Goal: Information Seeking & Learning: Learn about a topic

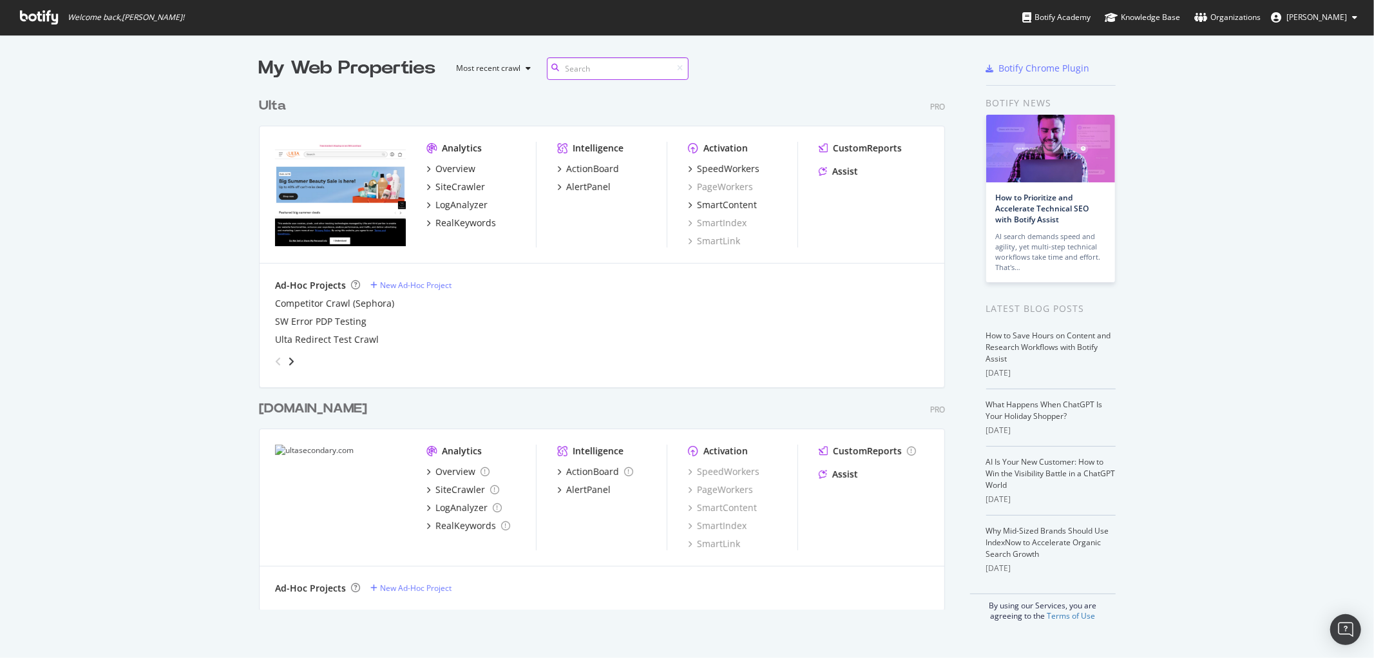
scroll to position [517, 685]
click at [455, 198] on div "LogAnalyzer" at bounding box center [461, 204] width 52 height 13
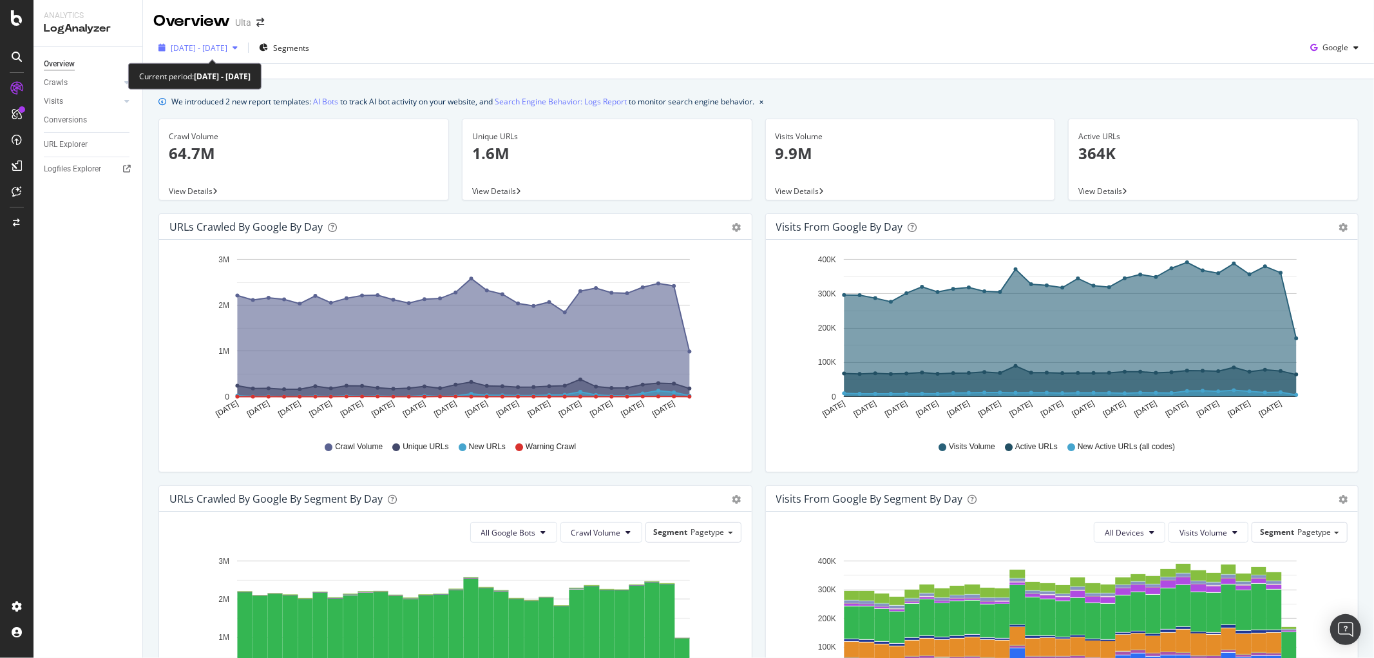
click at [218, 43] on span "[DATE] - [DATE]" at bounding box center [199, 48] width 57 height 11
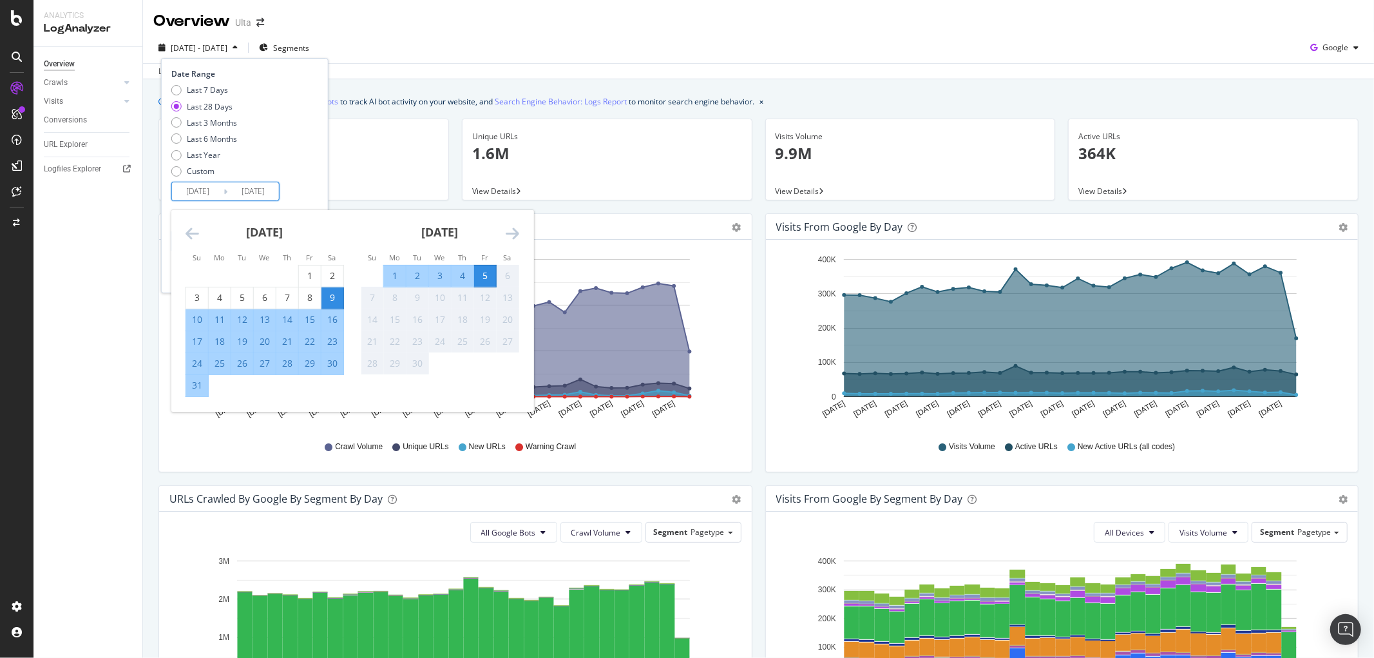
click at [204, 191] on input "[DATE]" at bounding box center [198, 191] width 52 height 18
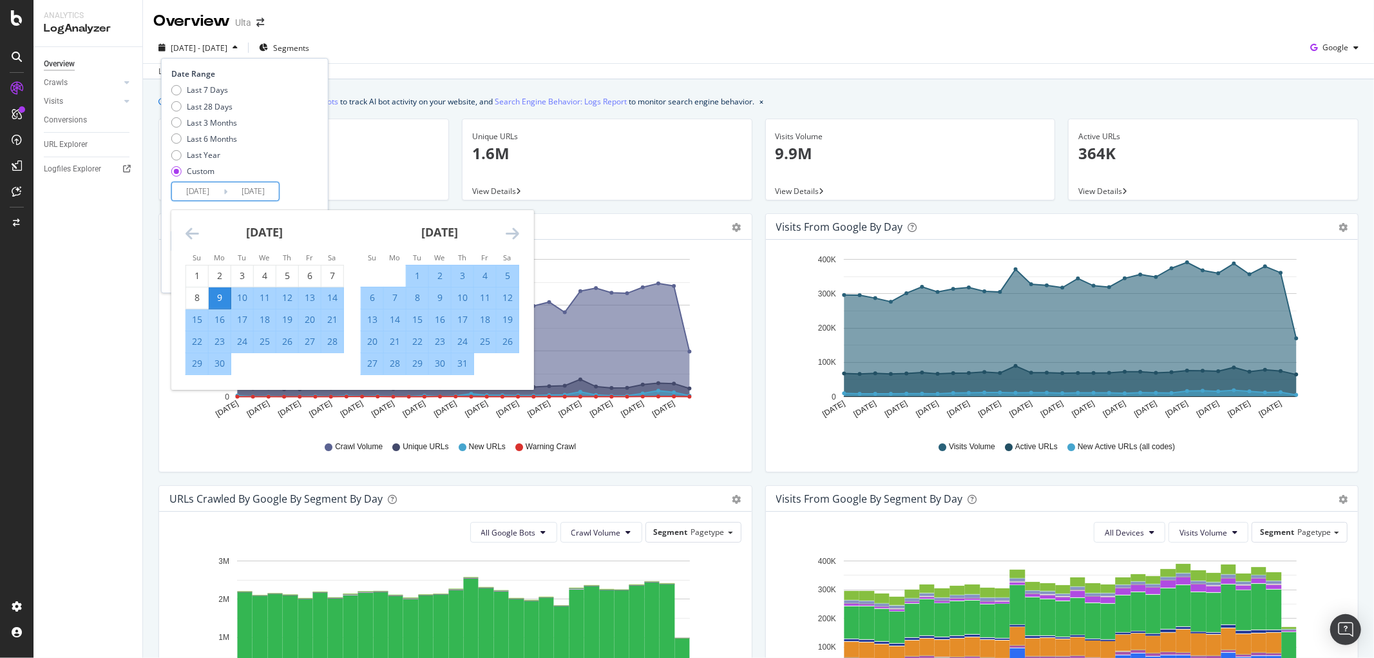
click at [216, 190] on input "[DATE]" at bounding box center [198, 191] width 52 height 18
type input "[DATE]"
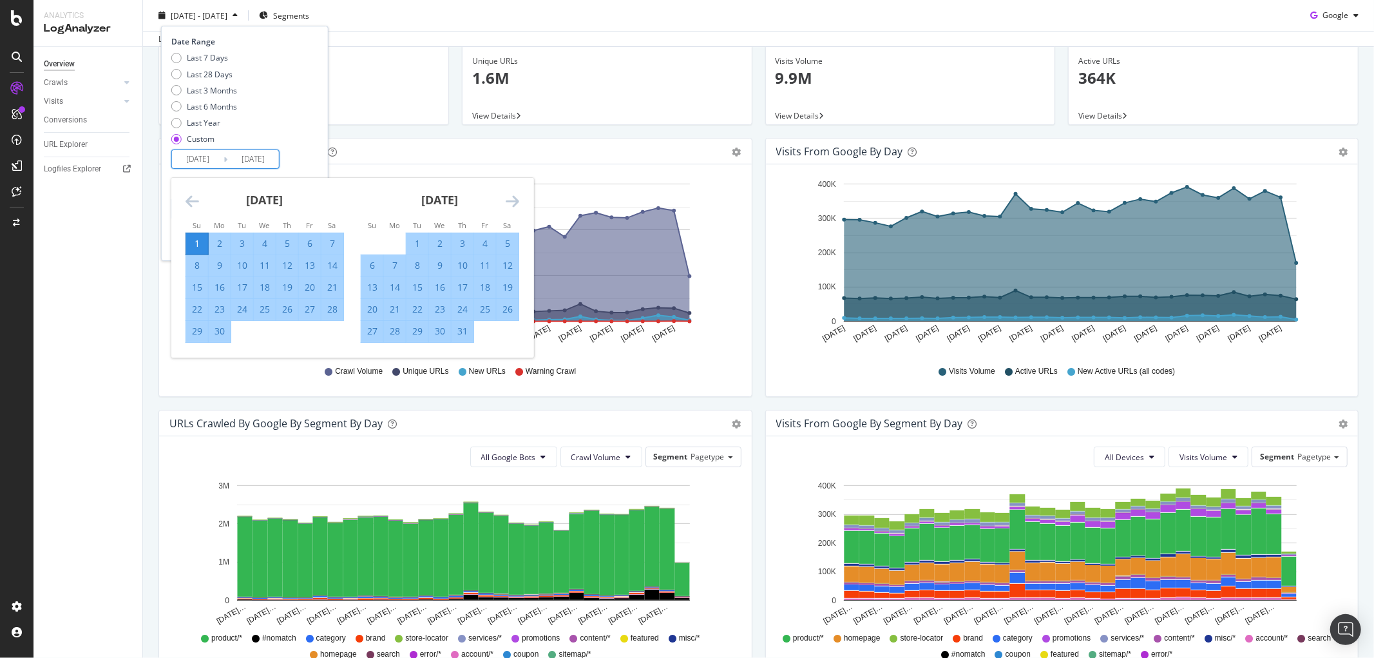
scroll to position [214, 0]
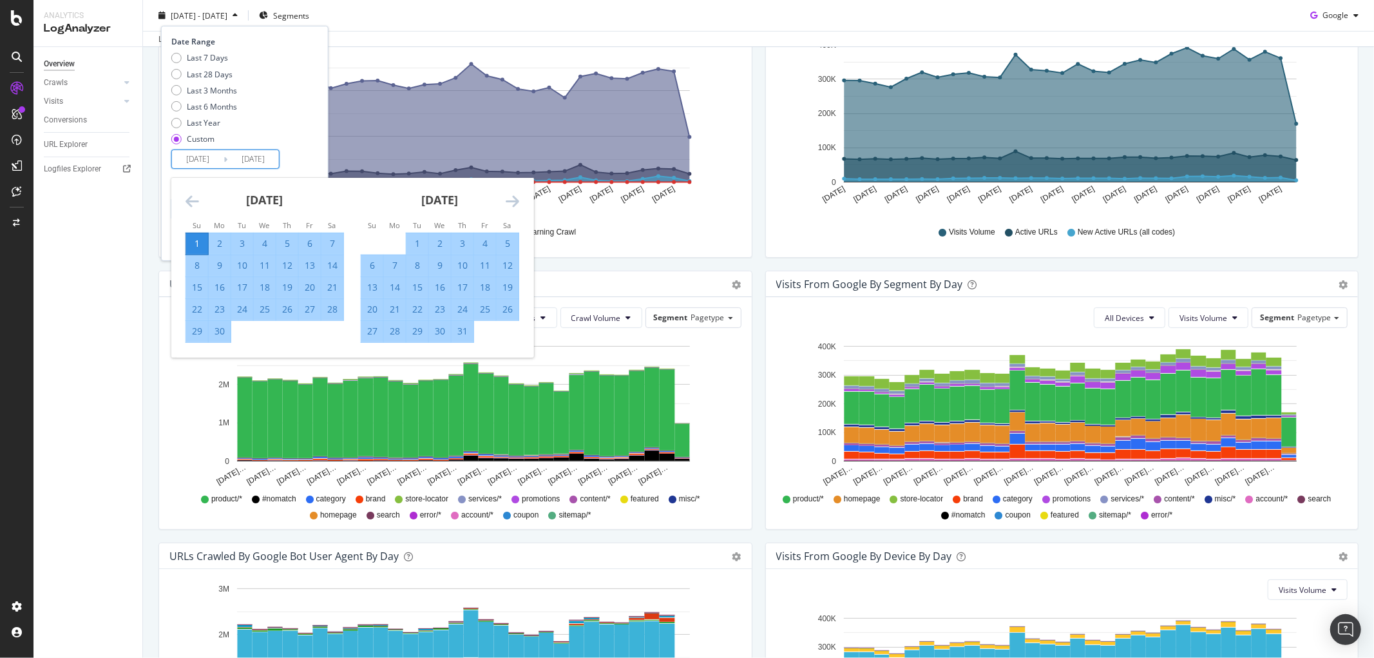
click at [312, 94] on div "Last 7 Days Last 28 Days Last 3 Months Last 6 Months Last Year Custom" at bounding box center [243, 100] width 144 height 97
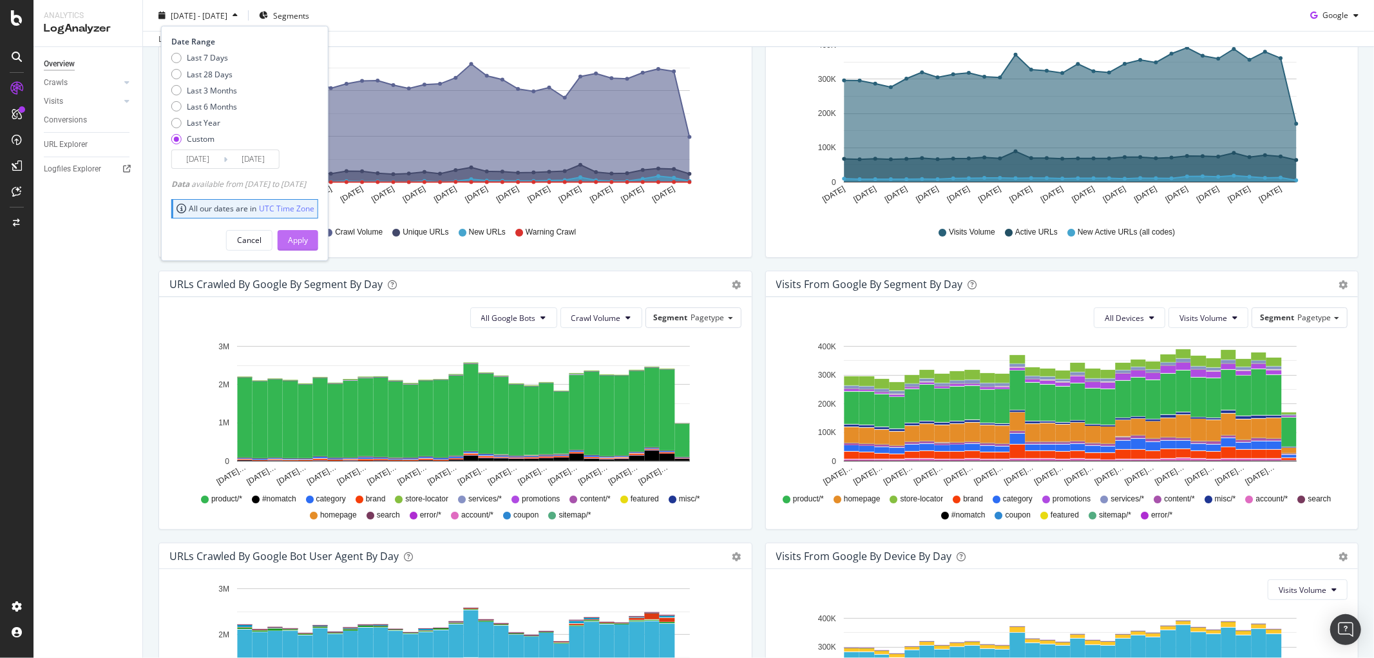
click at [308, 235] on div "Apply" at bounding box center [298, 239] width 20 height 11
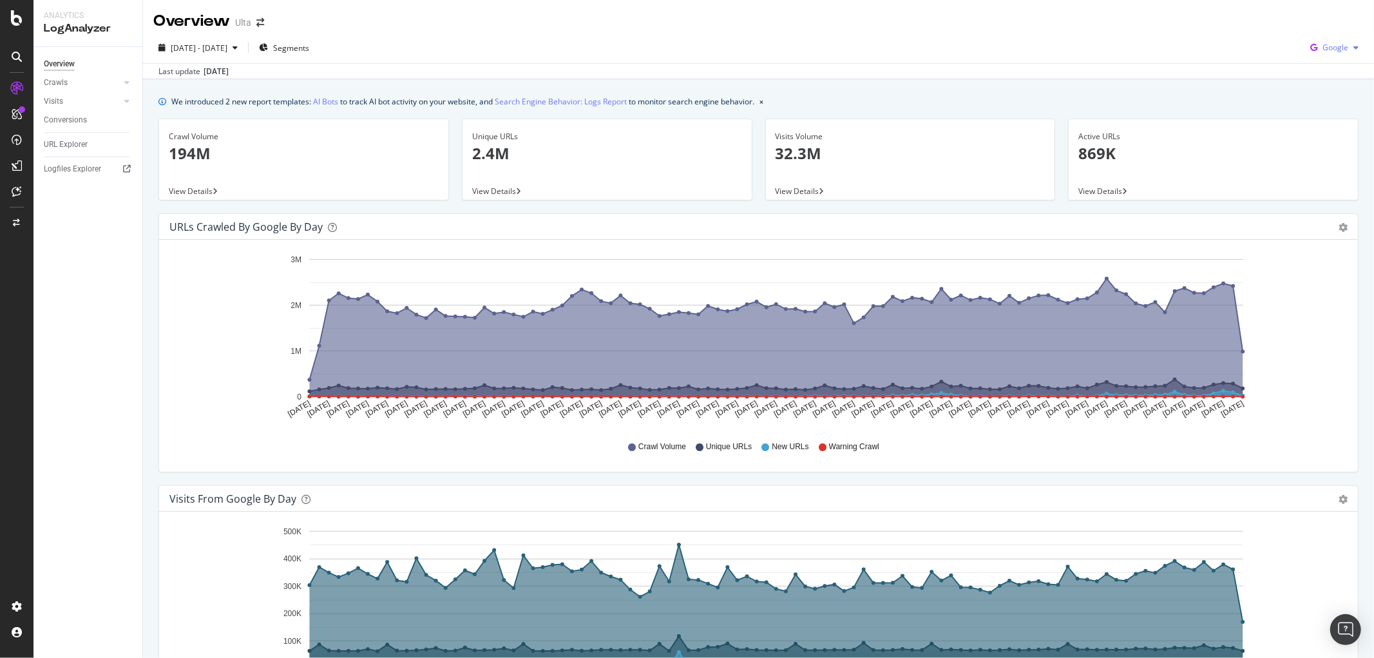
click at [1353, 45] on icon "button" at bounding box center [1355, 48] width 5 height 8
click at [1311, 119] on span "OpenAI" at bounding box center [1335, 121] width 48 height 12
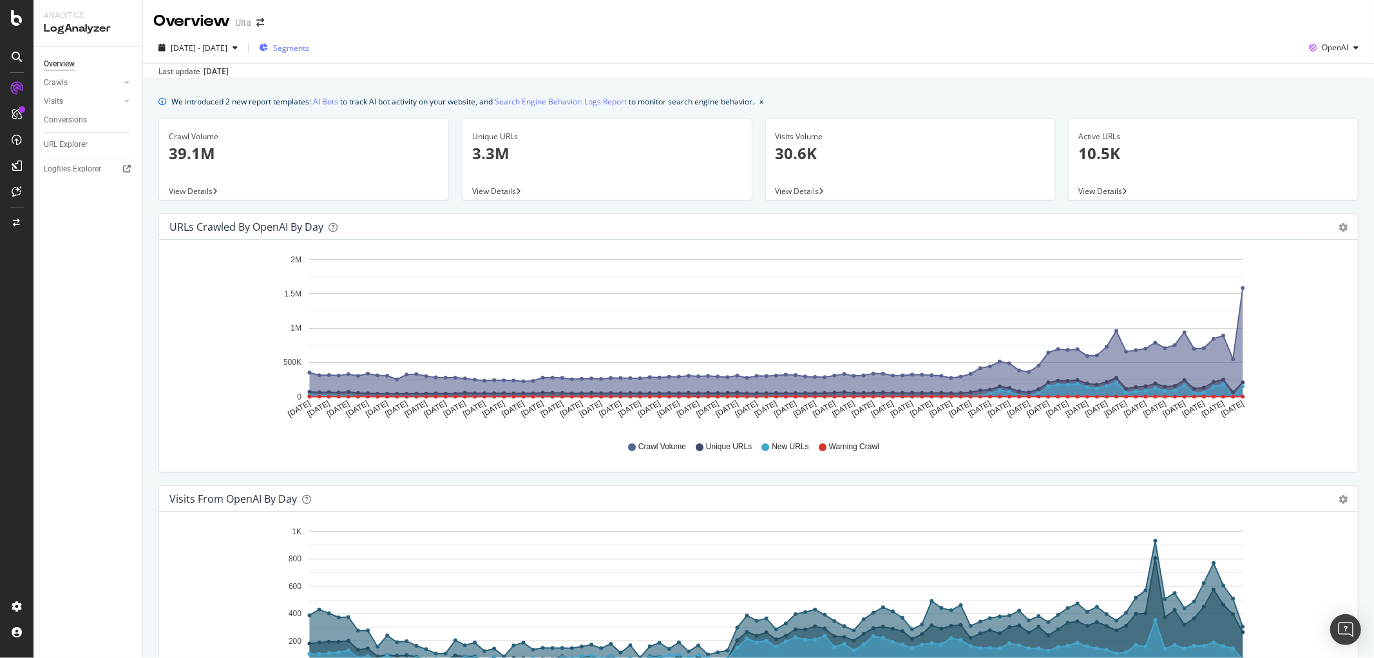
click at [304, 43] on span "Segments" at bounding box center [291, 48] width 36 height 11
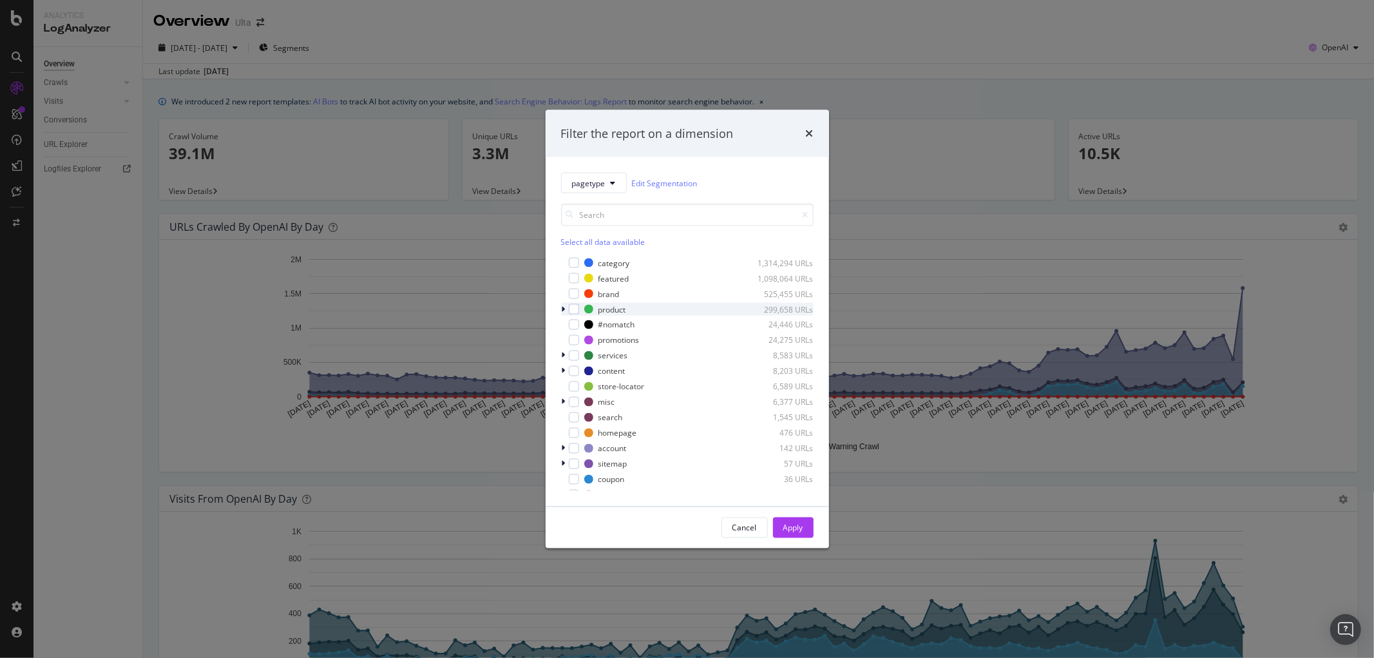
click at [567, 307] on div "modal" at bounding box center [565, 309] width 8 height 13
click at [578, 307] on div "product 299,658 URLs" at bounding box center [687, 309] width 252 height 13
click at [577, 310] on div "modal" at bounding box center [574, 309] width 10 height 10
click at [799, 529] on div "Apply" at bounding box center [793, 527] width 20 height 11
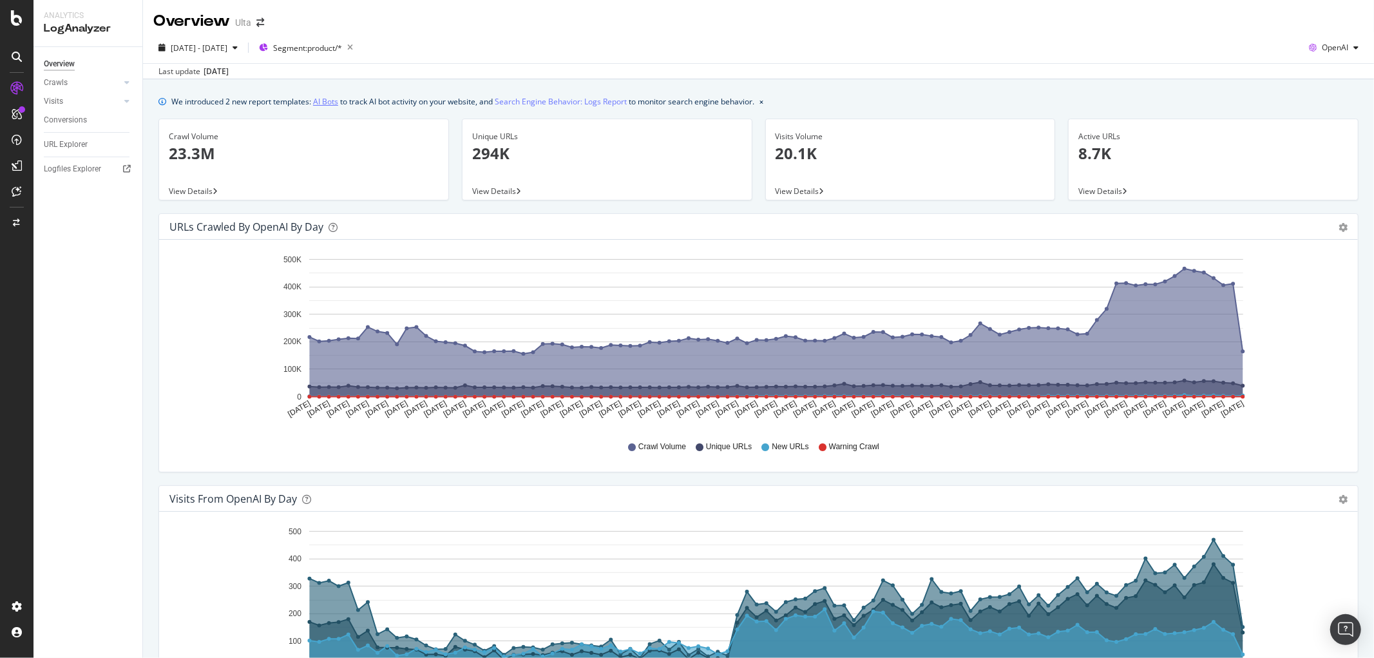
click at [324, 99] on link "AI Bots" at bounding box center [325, 102] width 25 height 14
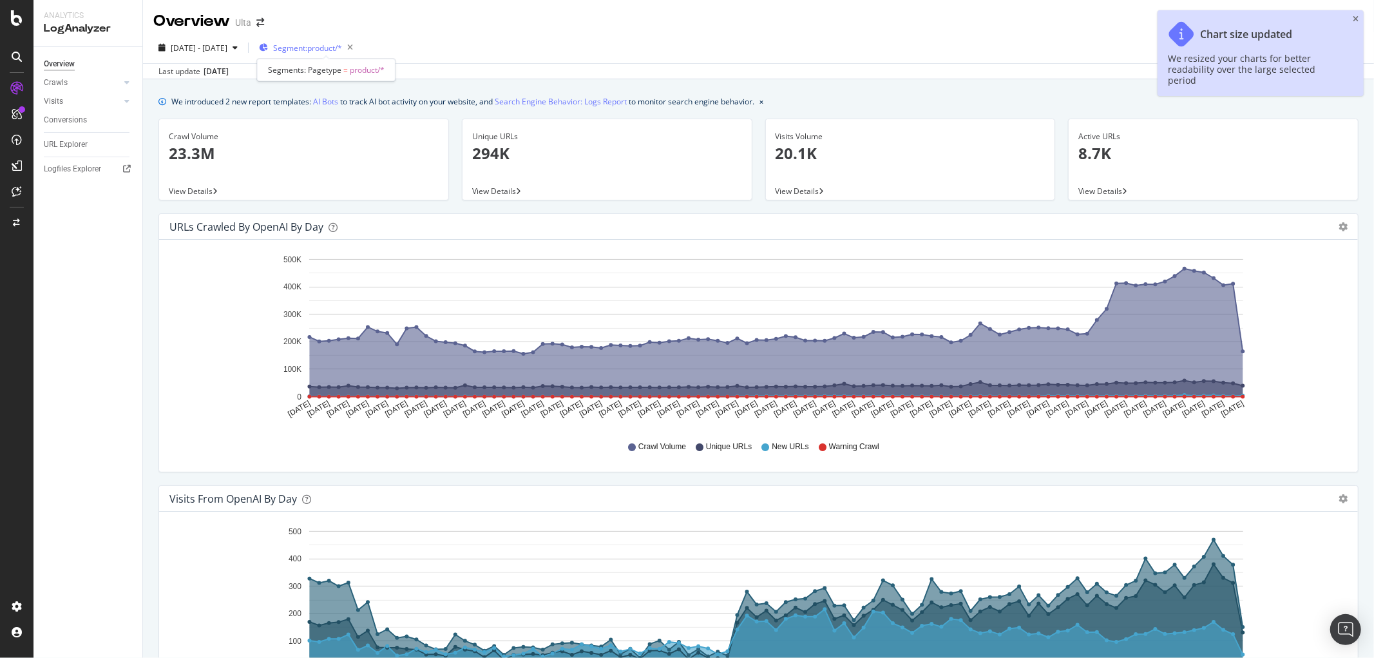
click at [316, 48] on span "Segment: product/*" at bounding box center [307, 48] width 69 height 11
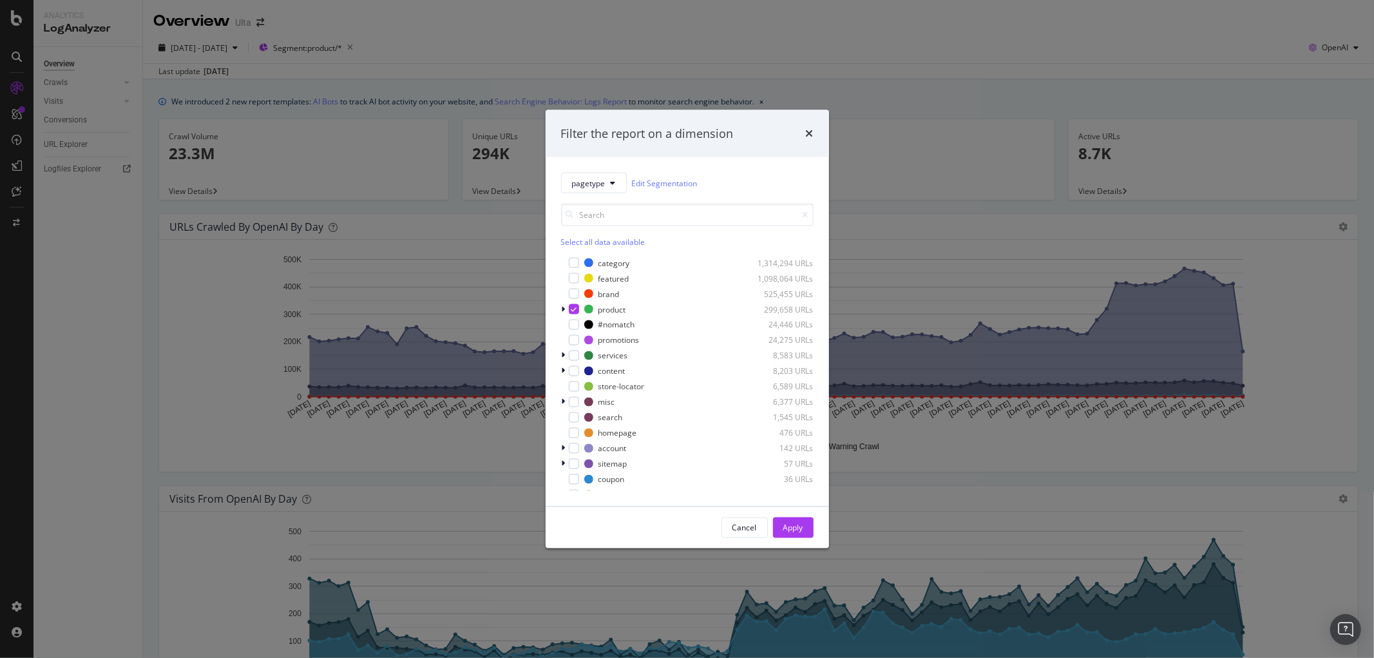
click at [741, 527] on div "Cancel" at bounding box center [744, 527] width 24 height 11
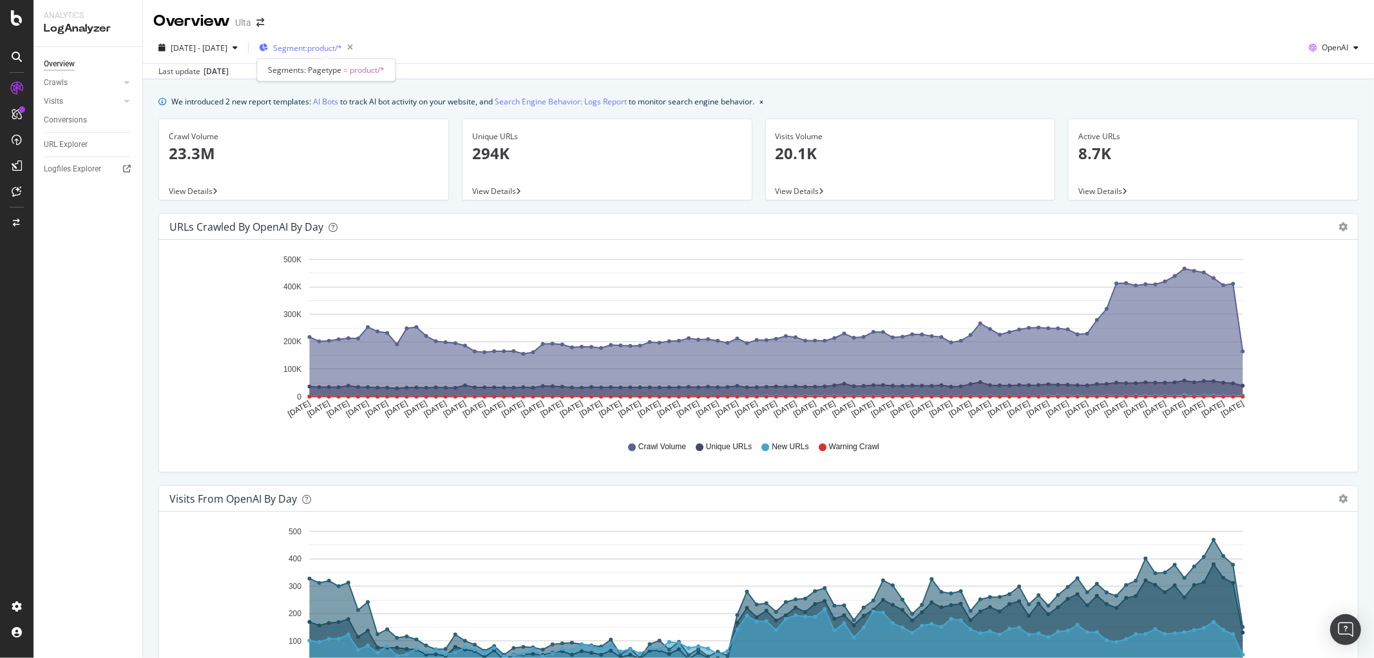
click at [342, 46] on span "Segment: product/*" at bounding box center [307, 48] width 69 height 11
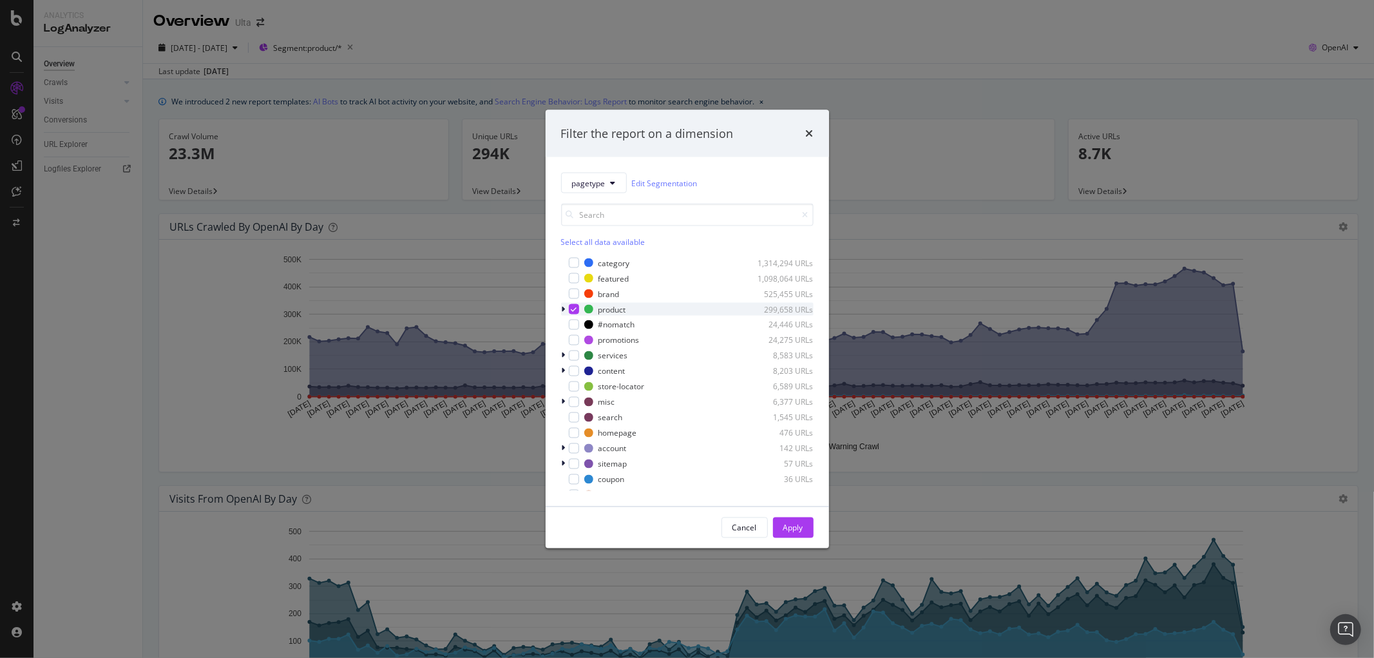
click at [562, 309] on icon "modal" at bounding box center [564, 309] width 4 height 8
click at [572, 311] on icon "modal" at bounding box center [574, 309] width 6 height 6
click at [586, 349] on div "review 137,084 URLs" at bounding box center [687, 355] width 252 height 13
click at [786, 524] on div "Apply" at bounding box center [793, 527] width 20 height 11
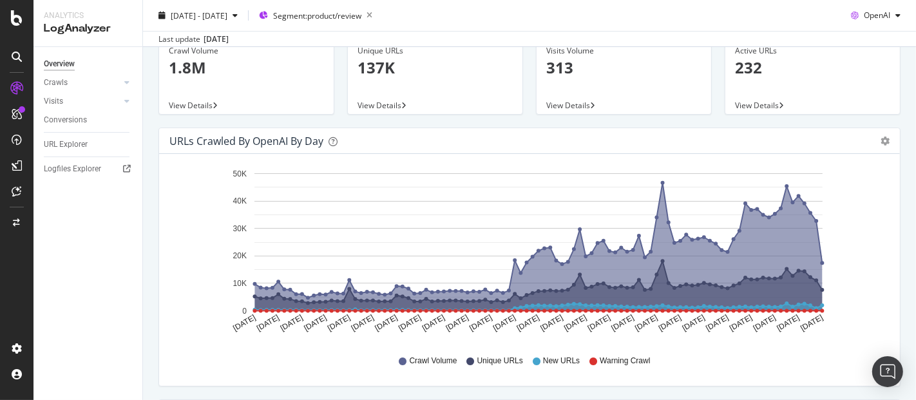
scroll to position [71, 0]
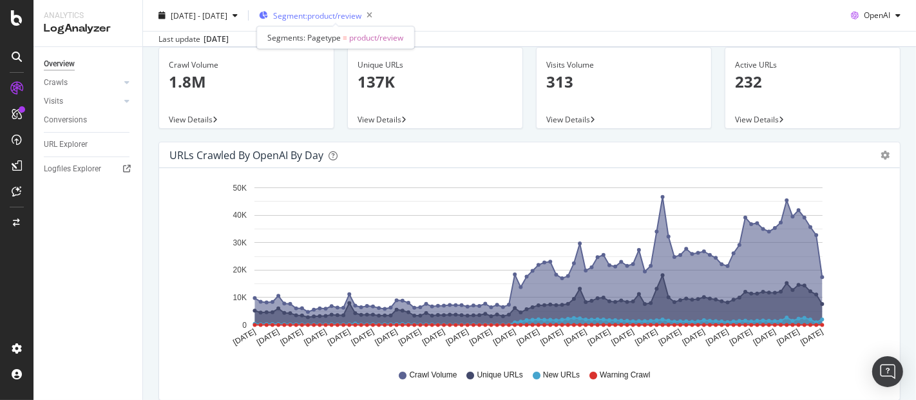
click at [361, 14] on span "Segment: product/review" at bounding box center [317, 15] width 88 height 11
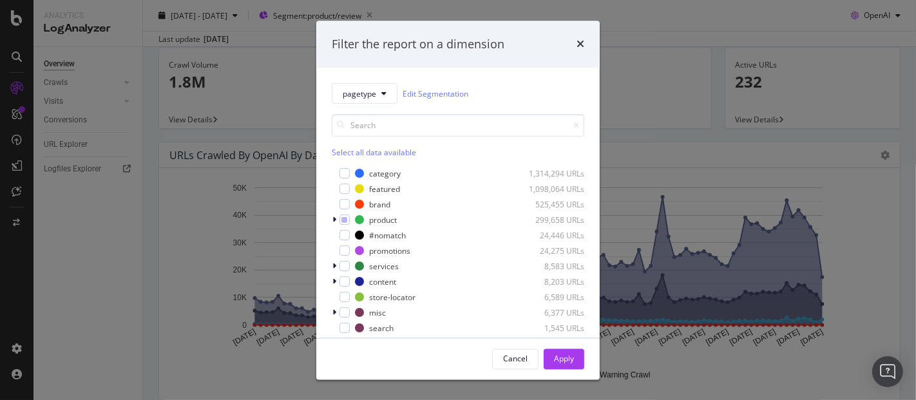
click at [329, 216] on div "pagetype Edit Segmentation Select all data available category 1,314,294 URLs fe…" at bounding box center [457, 202] width 283 height 269
click at [332, 218] on icon "modal" at bounding box center [334, 220] width 4 height 8
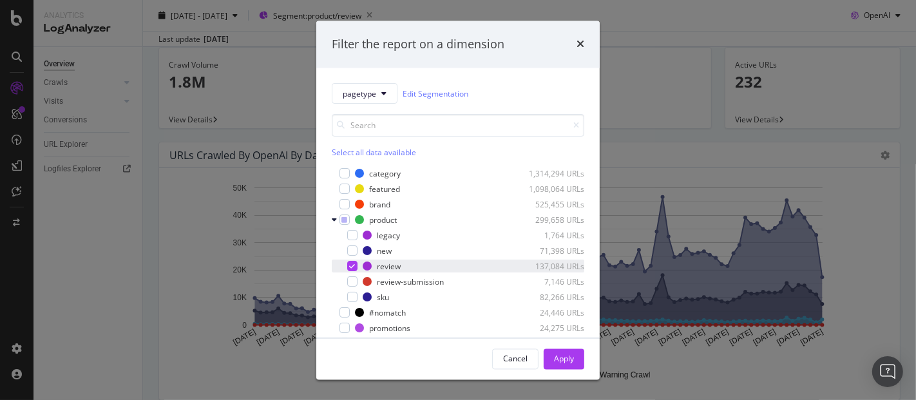
click at [355, 265] on icon "modal" at bounding box center [353, 266] width 6 height 6
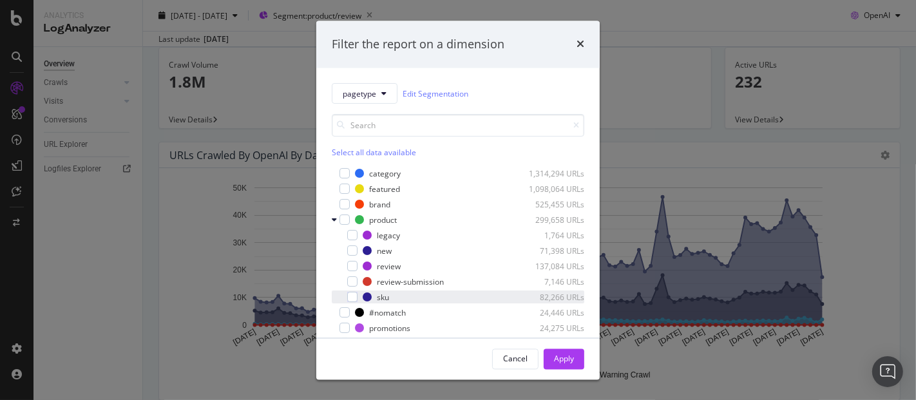
click at [346, 300] on div "modal" at bounding box center [343, 297] width 8 height 13
click at [348, 298] on div "modal" at bounding box center [352, 297] width 10 height 10
click at [351, 296] on div "modal" at bounding box center [352, 297] width 10 height 10
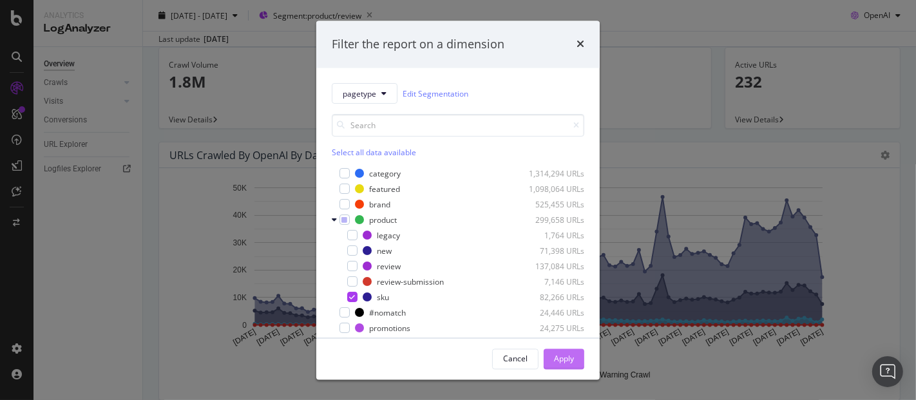
click at [576, 355] on button "Apply" at bounding box center [564, 358] width 41 height 21
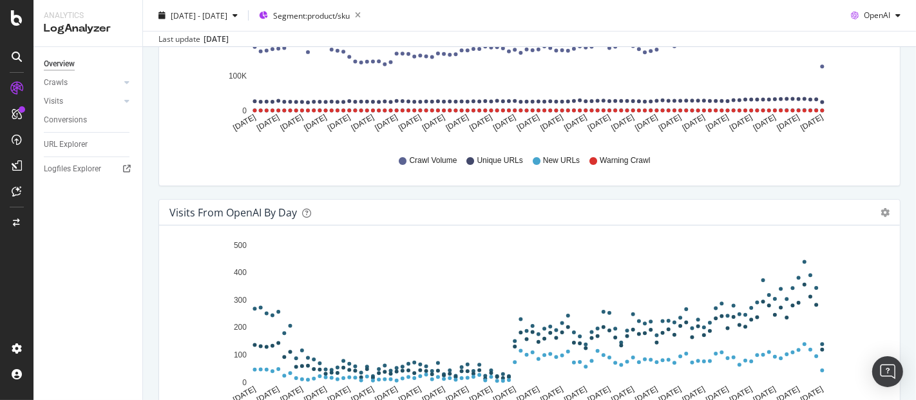
scroll to position [357, 0]
